Goal: Task Accomplishment & Management: Complete application form

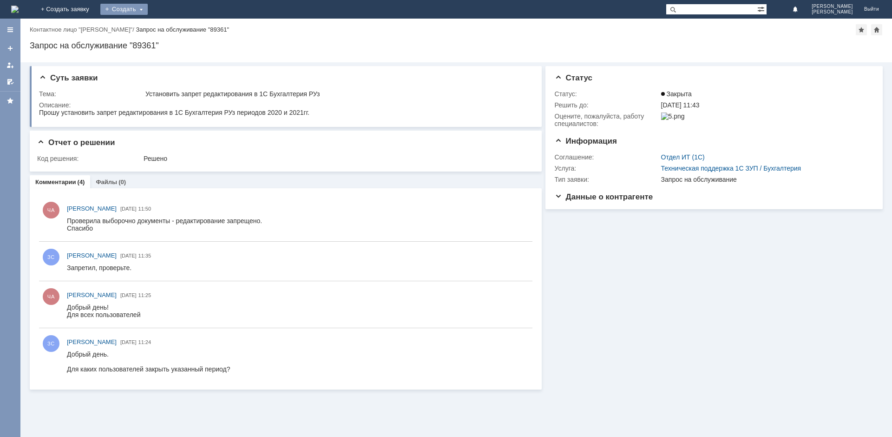
click at [148, 8] on div "Создать" at bounding box center [123, 9] width 47 height 11
click at [173, 27] on link "Заявка" at bounding box center [137, 27] width 71 height 11
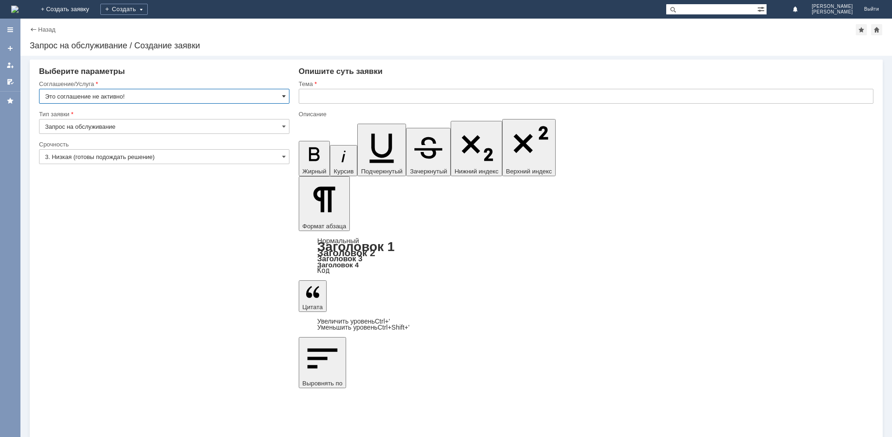
click at [284, 95] on span at bounding box center [284, 95] width 4 height 7
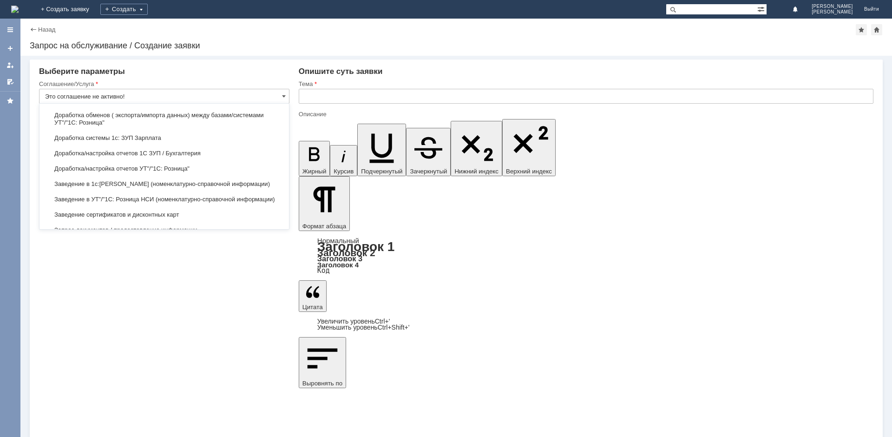
scroll to position [1140, 0]
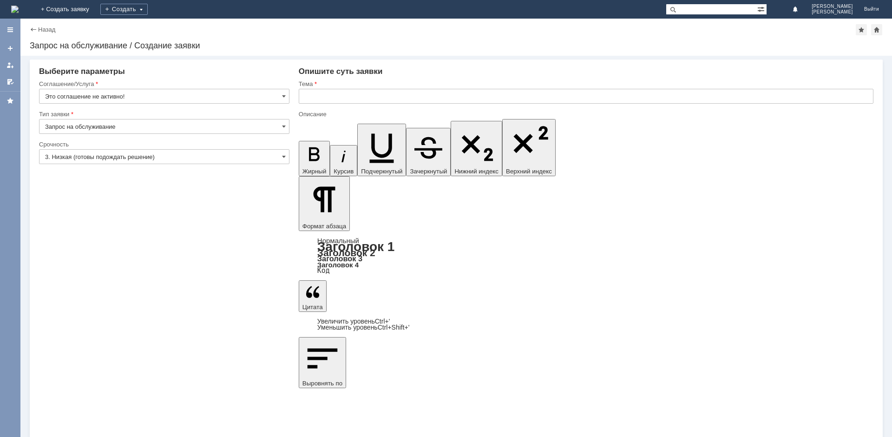
type input "Это соглашение не активно!"
click at [181, 126] on input "Запрос на обслуживание" at bounding box center [164, 126] width 250 height 15
click at [192, 92] on input "Это соглашение не активно!" at bounding box center [164, 96] width 250 height 15
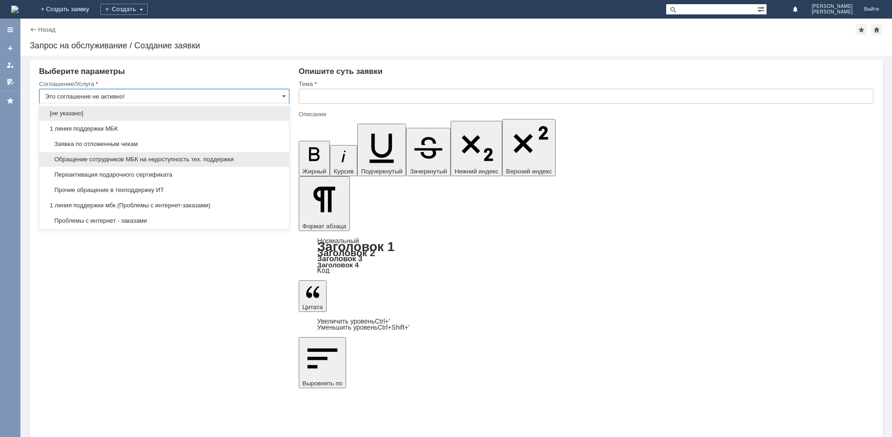
type input "Запрос на обслуживание"
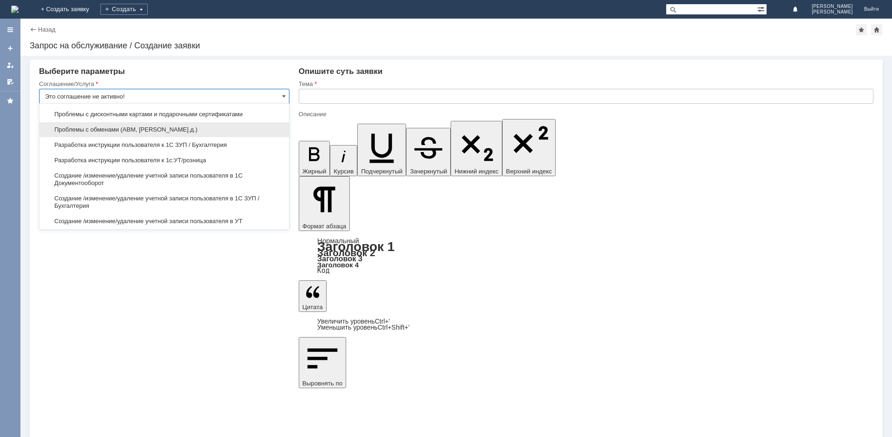
scroll to position [1440, 0]
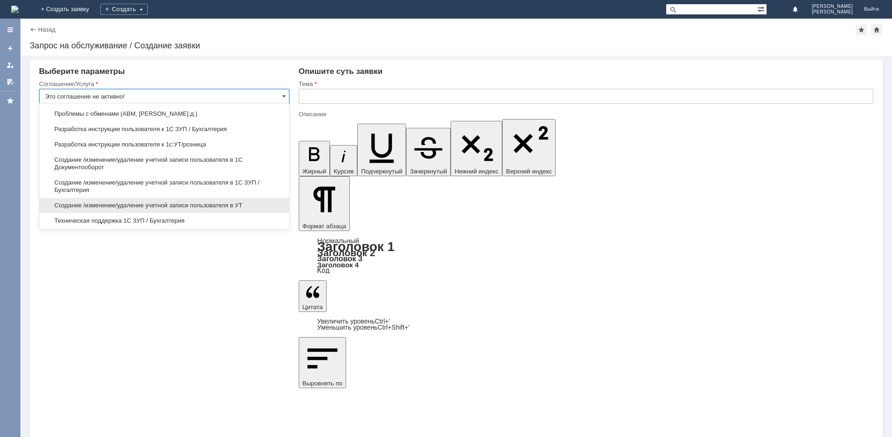
click at [197, 213] on div "Создание /изменение/удаление учетной записи пользователя в УТ" at bounding box center [163, 205] width 249 height 15
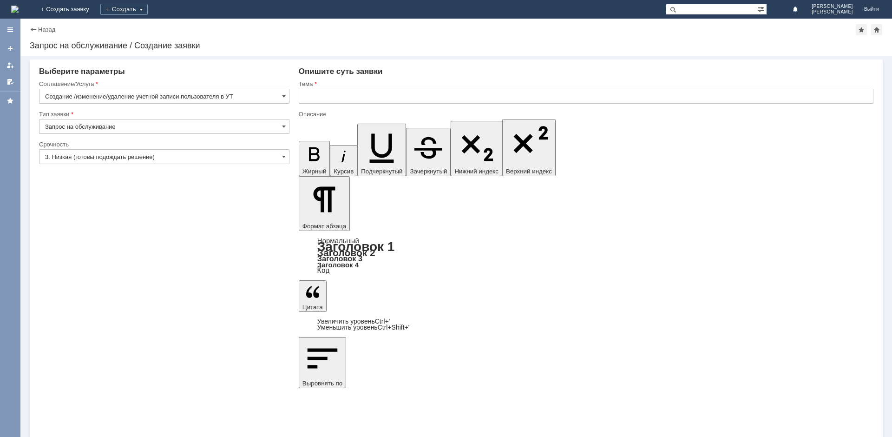
type input "Создание /изменение/удаление учетной записи пользователя в УТ"
click at [158, 159] on input "3. Низкая (готовы подождать решение)" at bounding box center [164, 156] width 250 height 15
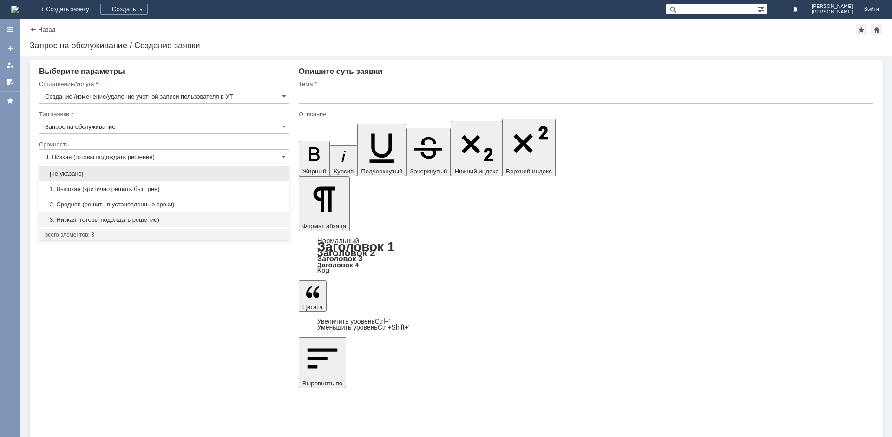
click at [145, 190] on span "1. Высокая (критично решить быстрее)" at bounding box center [164, 188] width 238 height 7
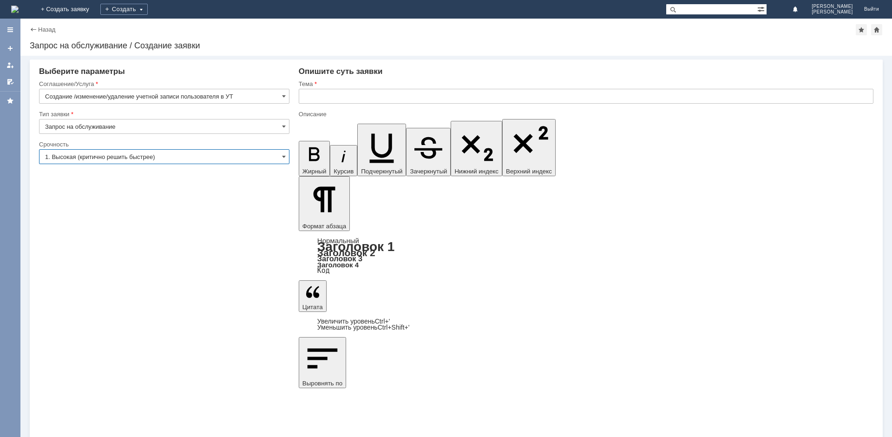
type input "1. Высокая (критично решить быстрее)"
click at [330, 95] on input "text" at bounding box center [586, 96] width 575 height 15
type input "Новый сотрудник"
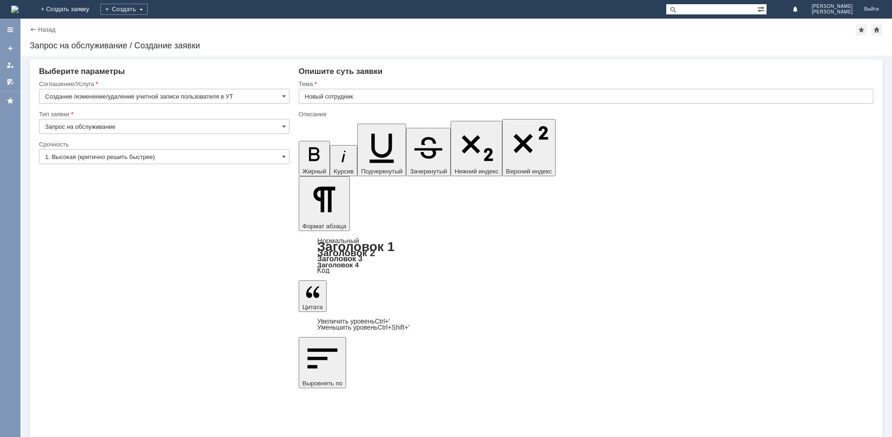
drag, startPoint x: 390, startPoint y: 3271, endPoint x: 374, endPoint y: 3270, distance: 16.3
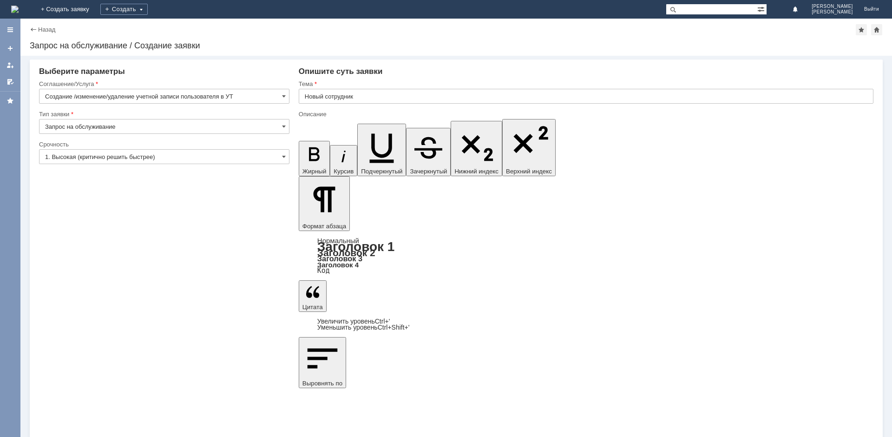
drag, startPoint x: 580, startPoint y: 3270, endPoint x: 487, endPoint y: 3272, distance: 93.4
copy div "[PERSON_NAME]"
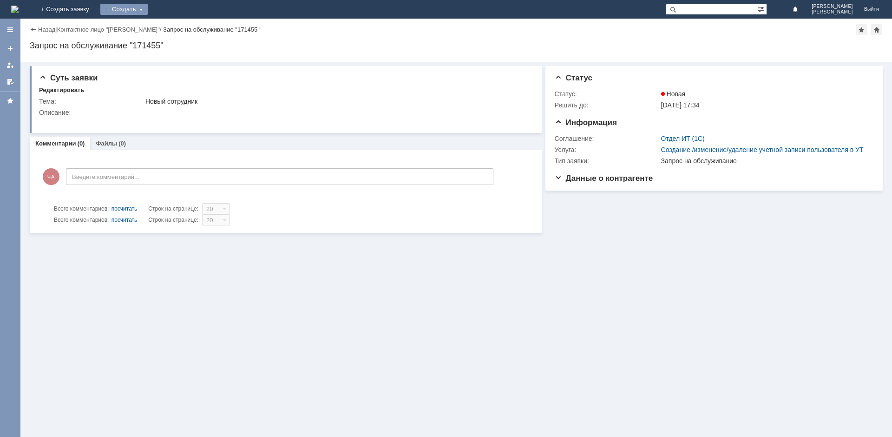
click at [148, 9] on div "Создать" at bounding box center [123, 9] width 47 height 11
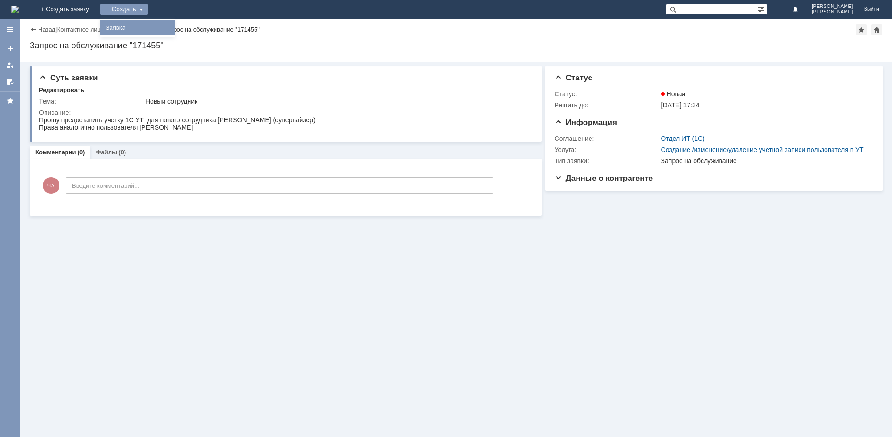
click at [173, 27] on link "Заявка" at bounding box center [137, 27] width 71 height 11
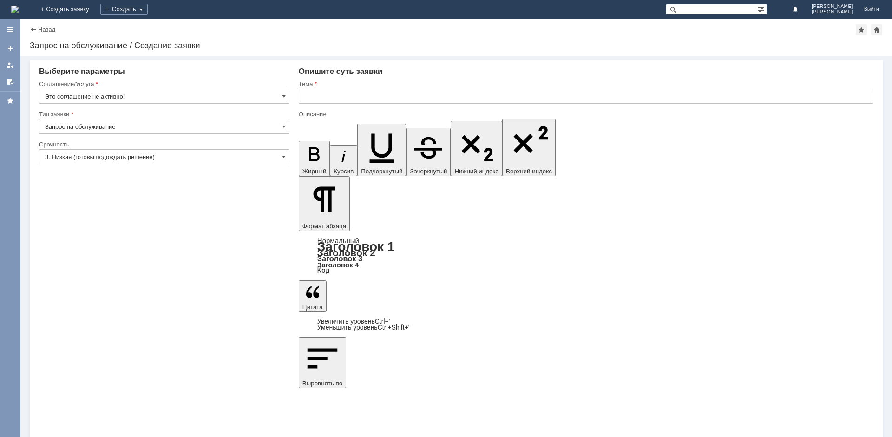
click at [177, 97] on input "Это соглашение не активно!" at bounding box center [164, 96] width 250 height 15
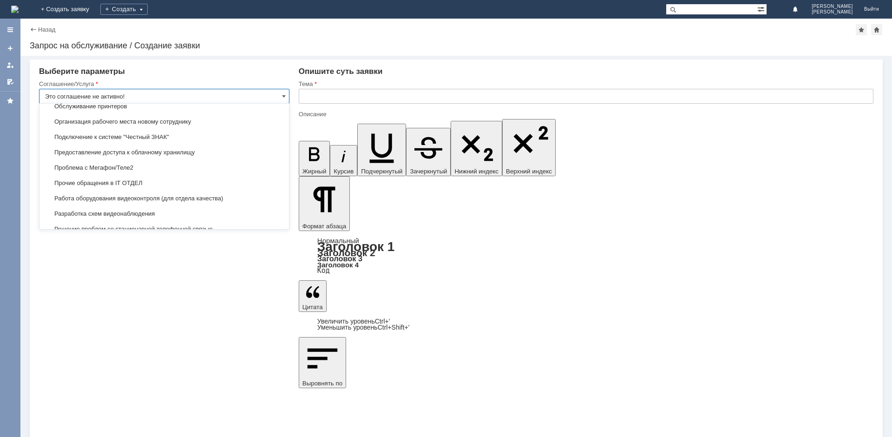
scroll to position [1792, 0]
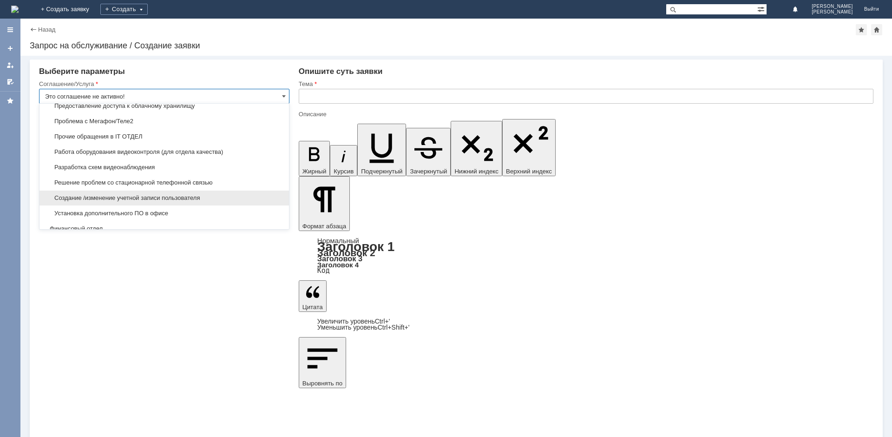
click at [181, 202] on span "Создание /изменение учетной записи пользователя" at bounding box center [164, 197] width 238 height 7
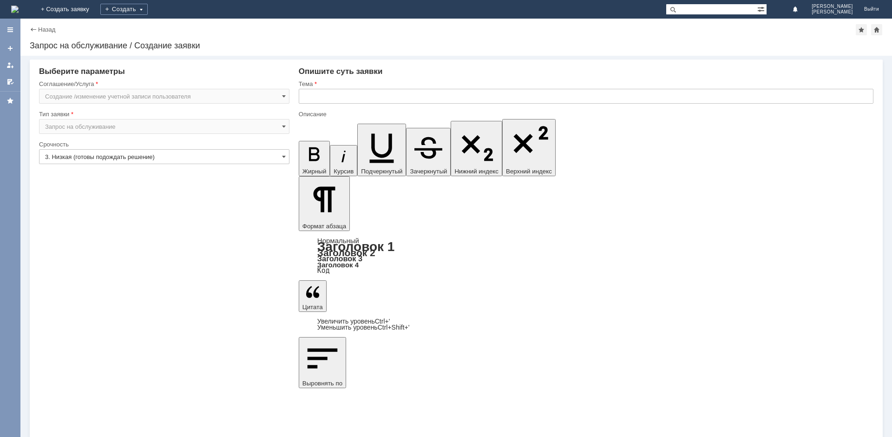
type input "Создание /изменение учетной записи пользователя"
click at [130, 162] on input "3. Низкая (готовы подождать решение)" at bounding box center [164, 156] width 250 height 15
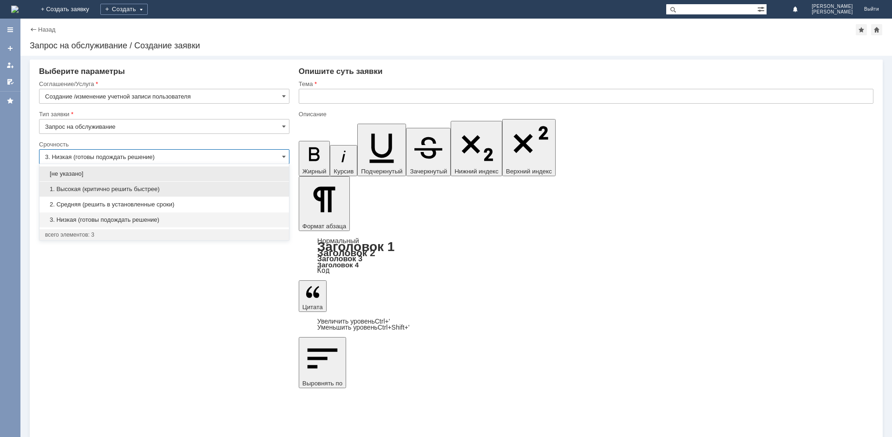
click at [124, 189] on span "1. Высокая (критично решить быстрее)" at bounding box center [164, 188] width 238 height 7
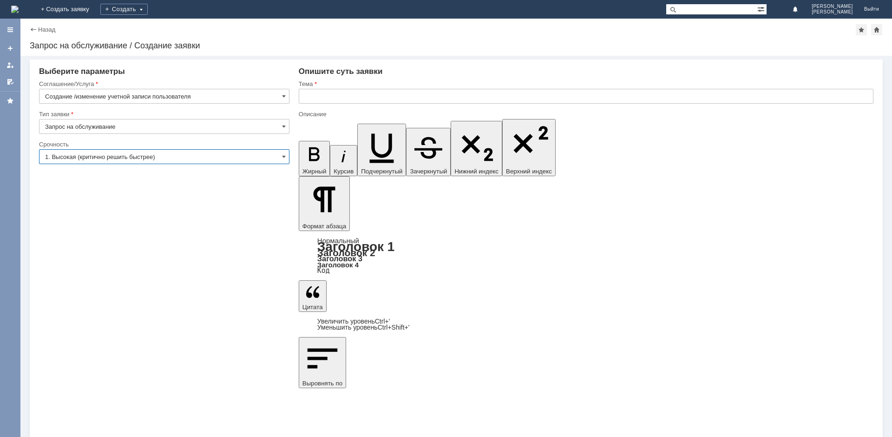
click at [339, 98] on input "text" at bounding box center [586, 96] width 575 height 15
type input "1. Высокая (критично решить быстрее)"
type input "Новый сотрудник"
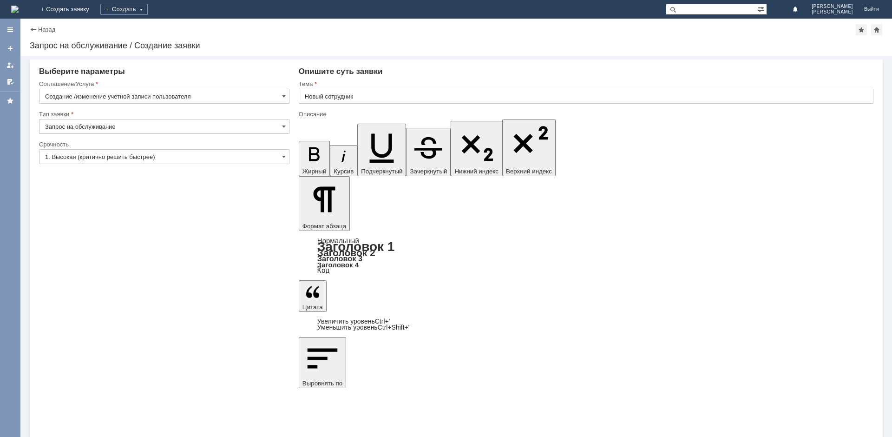
drag, startPoint x: 386, startPoint y: 3278, endPoint x: 305, endPoint y: 3268, distance: 81.9
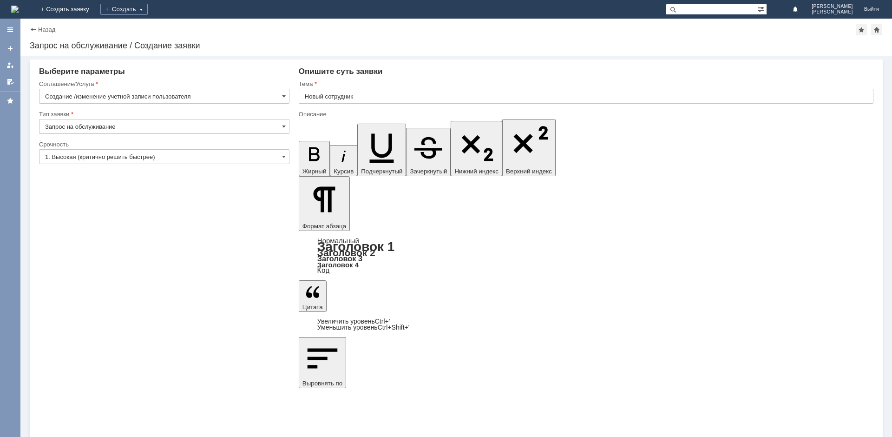
drag, startPoint x: 460, startPoint y: 3916, endPoint x: 698, endPoint y: 4140, distance: 327.0
copy body "Прошу изменить пароль и имя пользователя для почтового ящика [EMAIL_ADDRESS][DO…"
